Goal: Task Accomplishment & Management: Complete application form

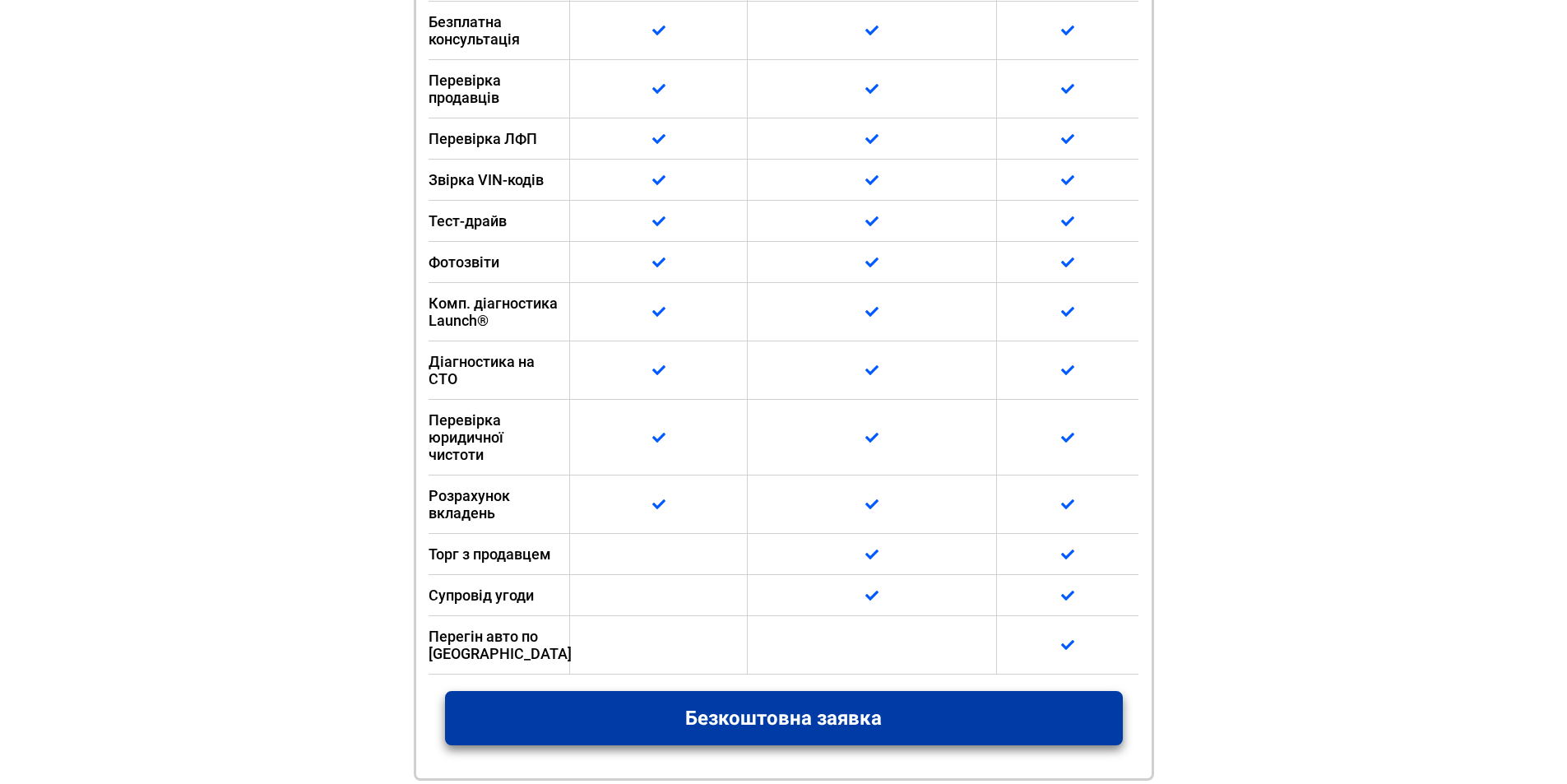
scroll to position [1069, 0]
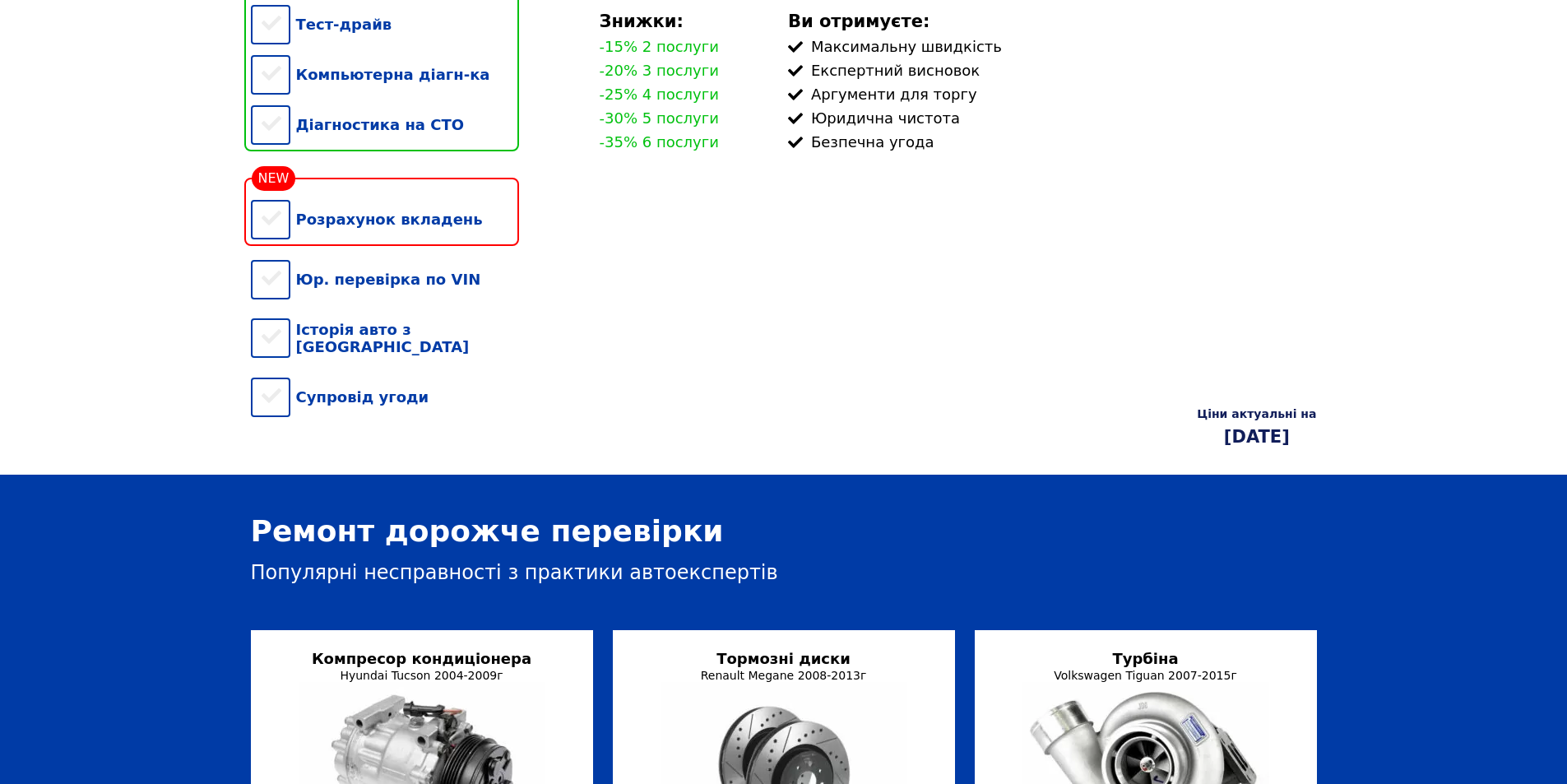
scroll to position [329, 0]
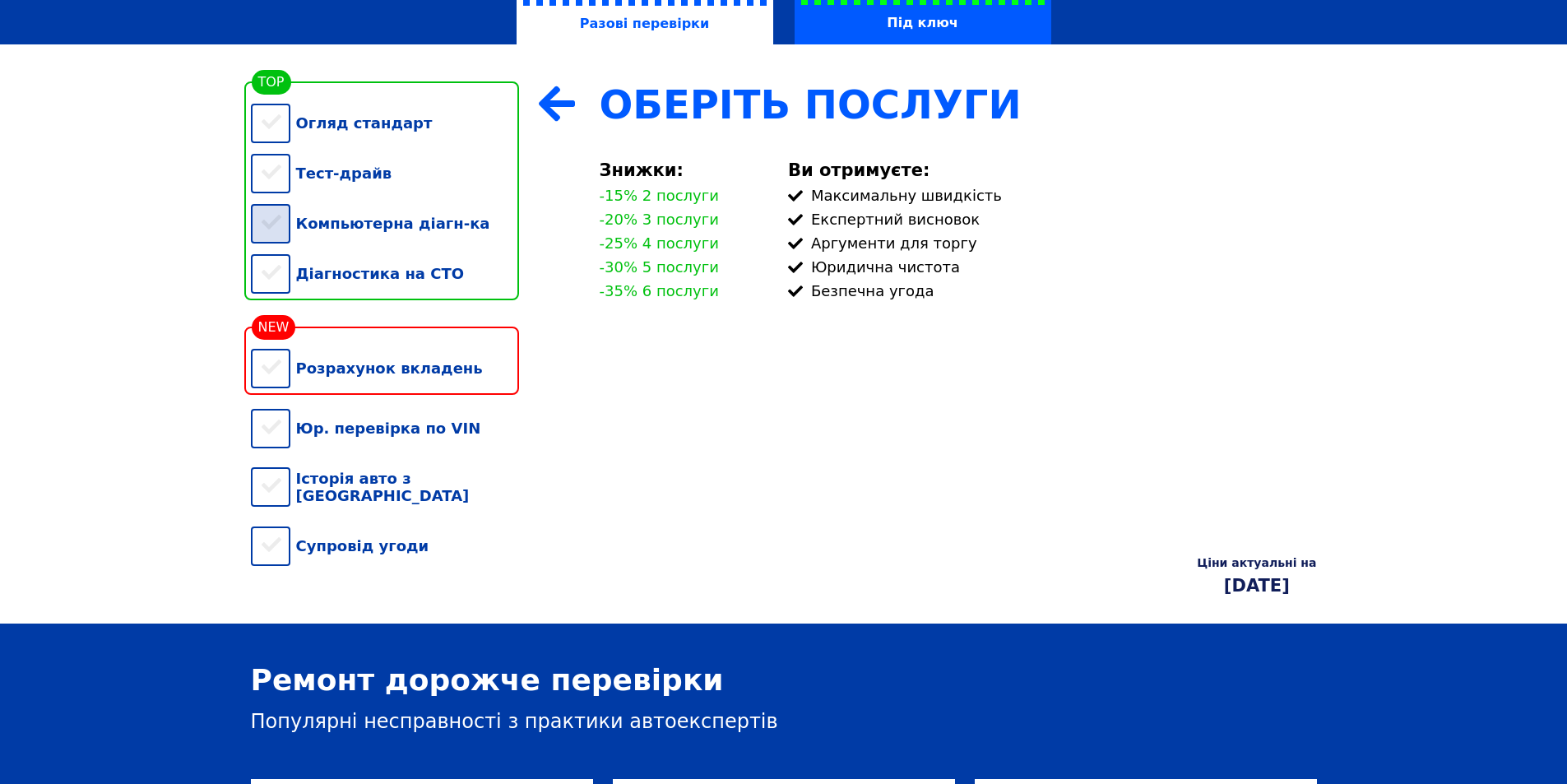
click at [272, 237] on div "Компьютерна діагн-ка" at bounding box center [385, 223] width 268 height 50
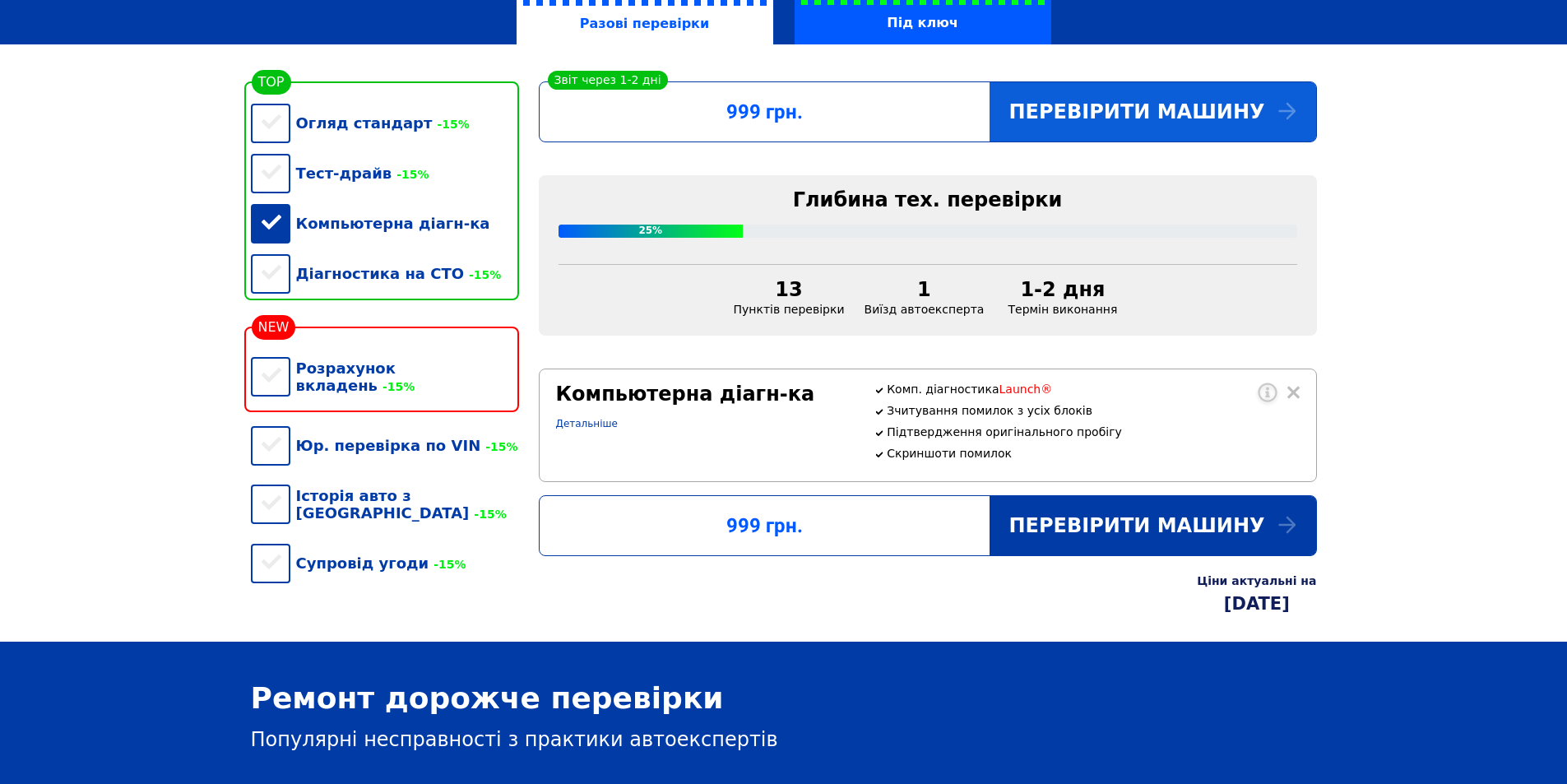
click at [1296, 109] on div "Перевірити машину" at bounding box center [1152, 112] width 327 height 59
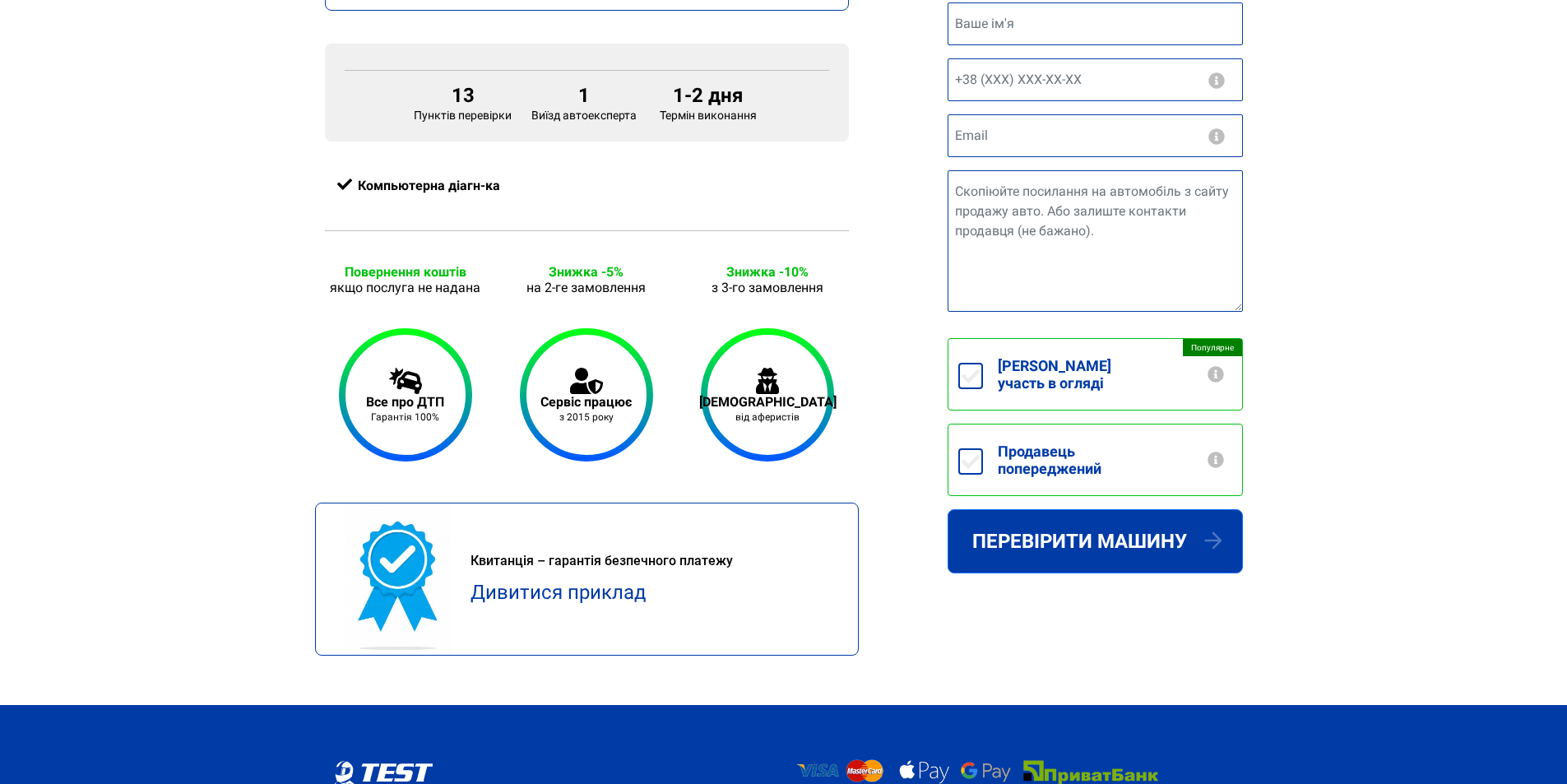
scroll to position [576, 0]
